Goal: Find contact information: Find contact information

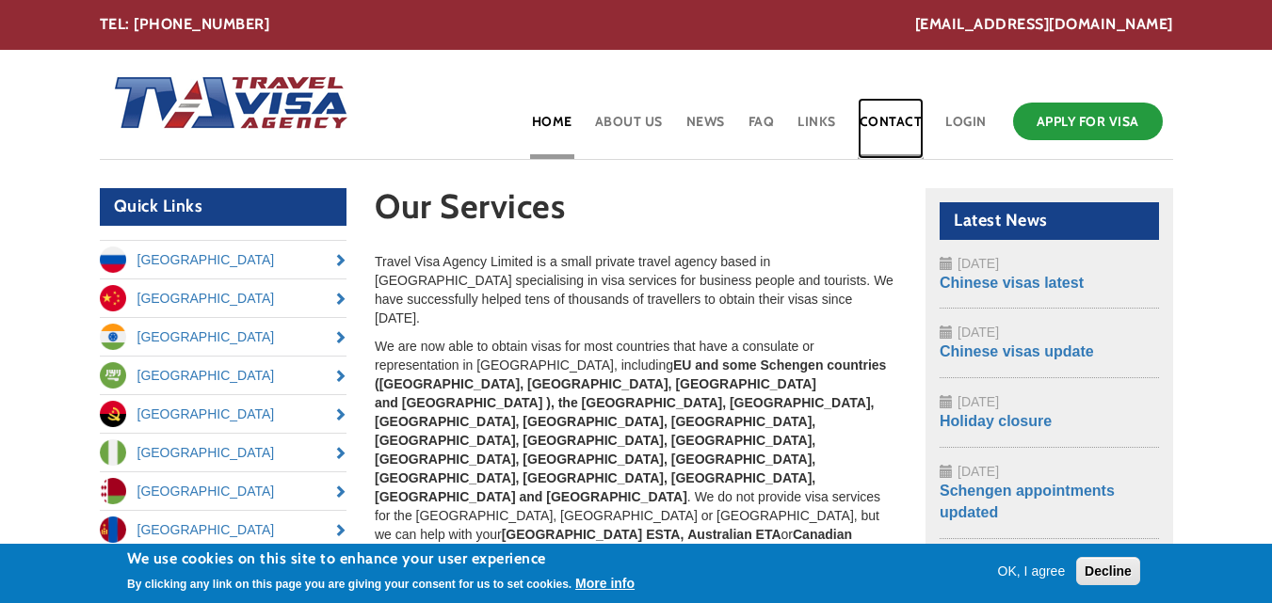
click at [879, 121] on link "Contact" at bounding box center [890, 128] width 67 height 61
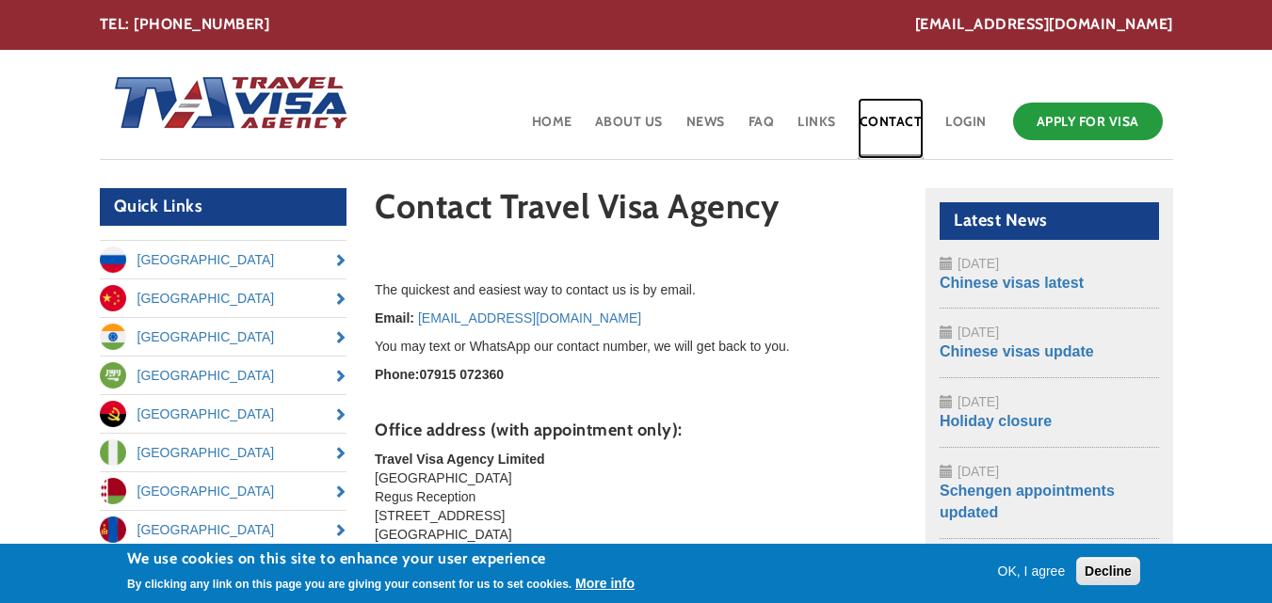
click at [879, 120] on link "Contact" at bounding box center [890, 128] width 67 height 61
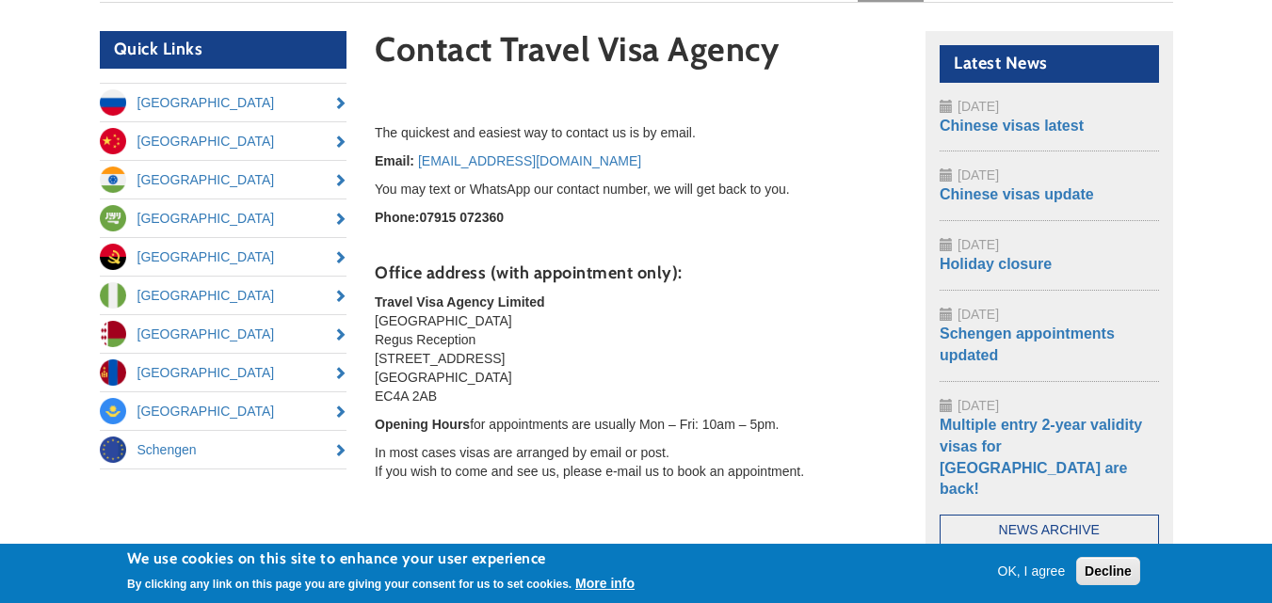
scroll to position [344, 0]
